Goal: Transaction & Acquisition: Subscribe to service/newsletter

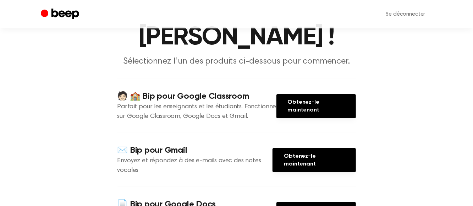
scroll to position [28, 0]
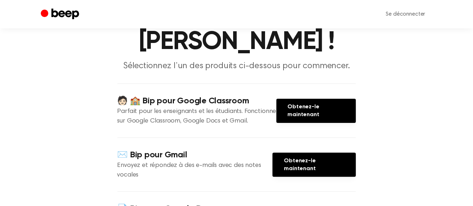
click at [317, 108] on link "Obtenez-le maintenant" at bounding box center [315, 111] width 79 height 24
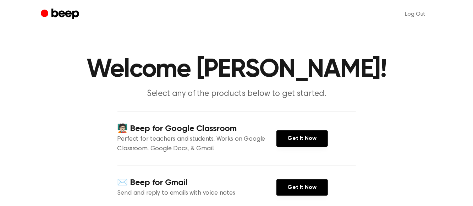
click at [294, 143] on link "Get It Now" at bounding box center [301, 138] width 51 height 16
click at [296, 143] on link "Get It Now" at bounding box center [301, 138] width 51 height 16
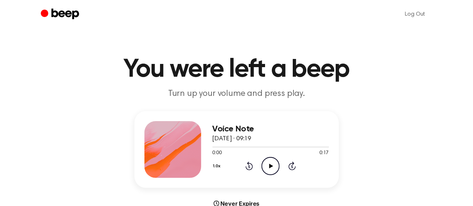
click at [272, 165] on icon at bounding box center [271, 165] width 4 height 5
click at [272, 169] on icon "Pause Audio" at bounding box center [270, 166] width 18 height 18
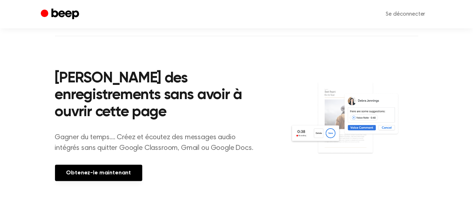
scroll to position [225, 0]
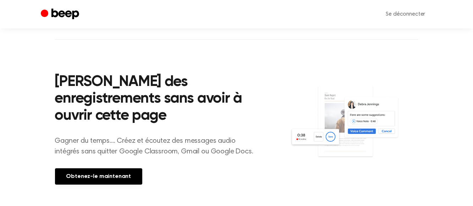
click at [119, 174] on link "Obtenez-le maintenant" at bounding box center [99, 176] width 88 height 16
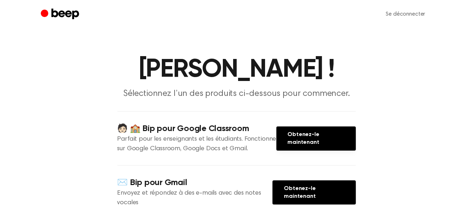
click at [312, 141] on link "Obtenez-le maintenant" at bounding box center [315, 138] width 79 height 24
